Goal: Check status: Check status

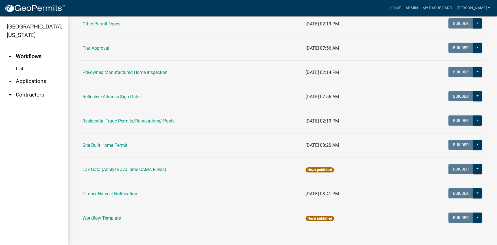
scroll to position [499, 0]
click at [113, 144] on link "Site Built Home Permit" at bounding box center [105, 144] width 45 height 5
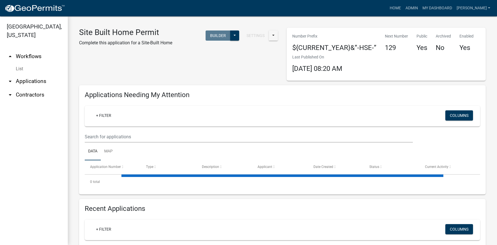
select select "3: 100"
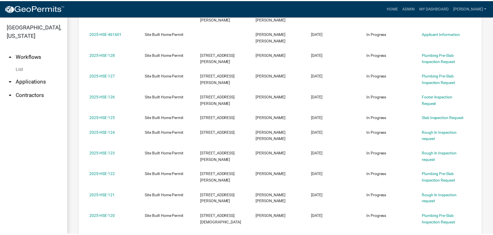
scroll to position [1062, 0]
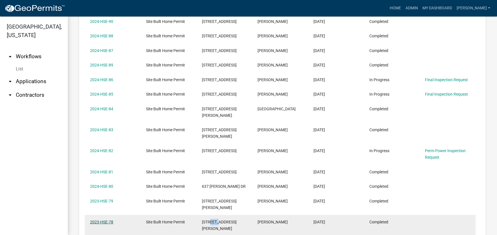
click at [106, 220] on link "2023-HSE-78" at bounding box center [101, 222] width 23 height 5
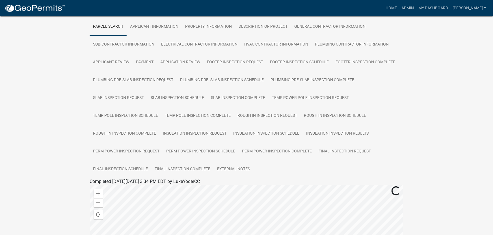
scroll to position [93, 0]
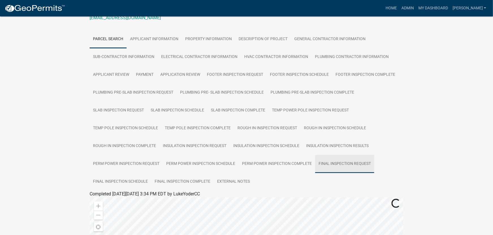
click at [360, 163] on link "Final Inspection Request" at bounding box center [344, 164] width 59 height 18
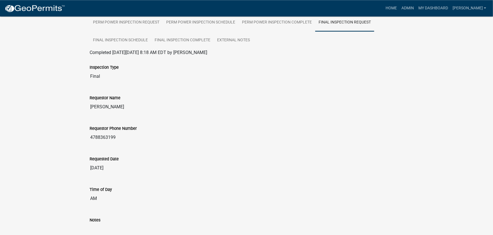
scroll to position [231, 0]
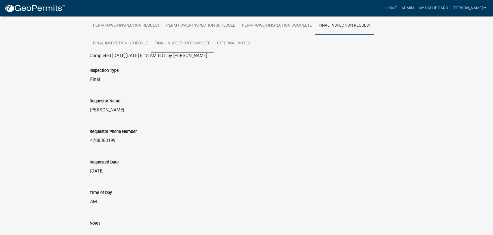
click at [170, 42] on link "Final Inspection Complete" at bounding box center [182, 43] width 62 height 18
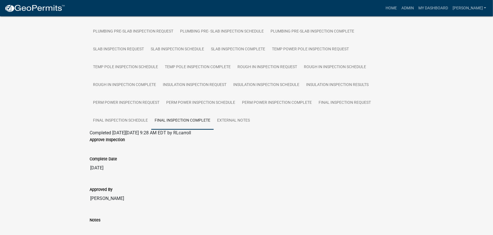
scroll to position [140, 0]
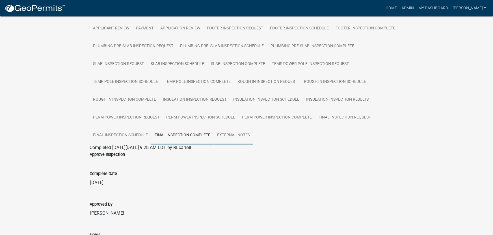
click at [239, 138] on link "External Notes" at bounding box center [234, 135] width 40 height 18
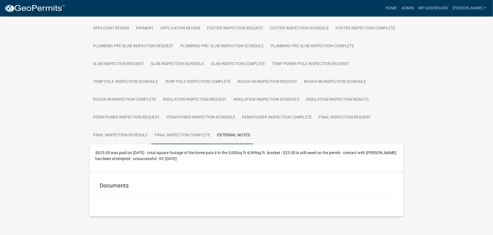
click at [204, 134] on link "Final Inspection Complete" at bounding box center [182, 135] width 62 height 18
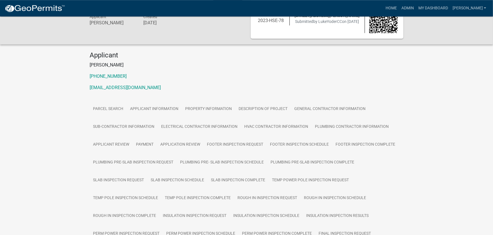
scroll to position [15, 0]
